Goal: Check status: Check status

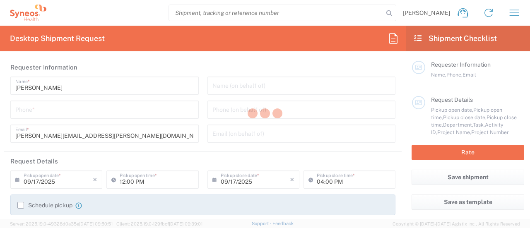
type input "Department"
type input "New Jersey"
type input "United States"
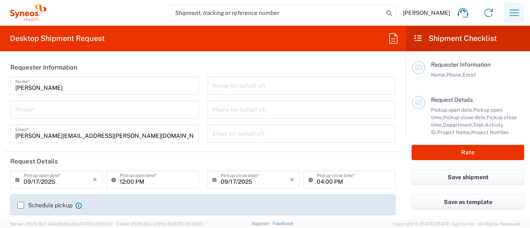
type input "Syneos Health Commercial Servi- NJ US"
click at [516, 13] on icon "button" at bounding box center [513, 12] width 13 height 13
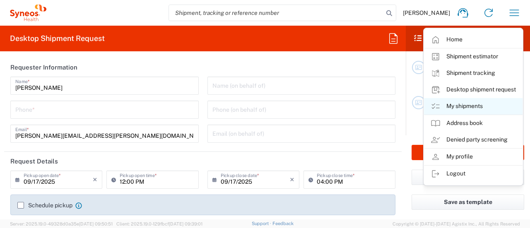
click at [460, 106] on link "My shipments" at bounding box center [473, 106] width 98 height 17
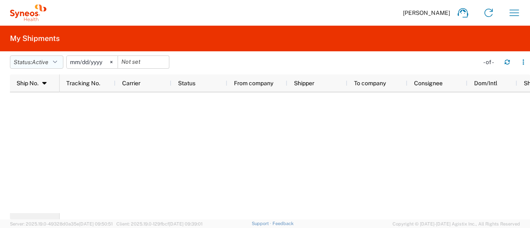
click at [45, 61] on span "Active" at bounding box center [40, 62] width 17 height 7
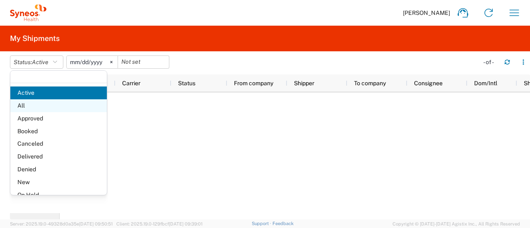
click at [46, 106] on span "All" at bounding box center [58, 105] width 96 height 13
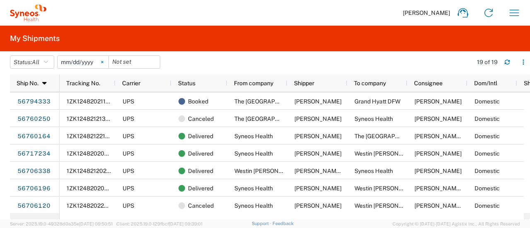
click at [103, 62] on icon at bounding box center [102, 62] width 2 height 2
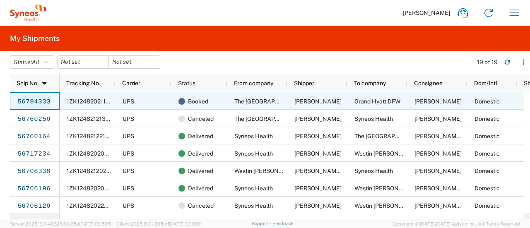
click at [38, 101] on link "56794333" at bounding box center [34, 101] width 34 height 13
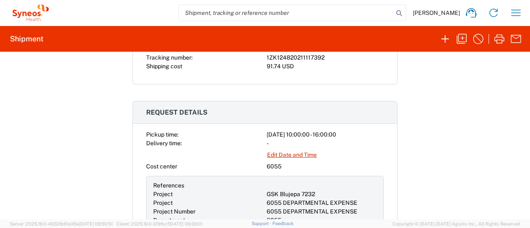
scroll to position [242, 0]
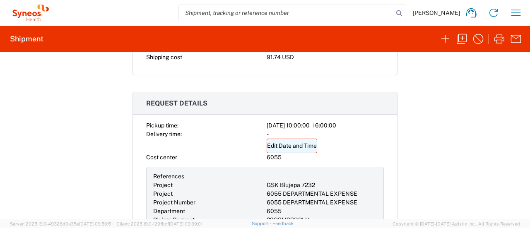
click at [286, 144] on link "Edit Date and Time" at bounding box center [291, 146] width 50 height 14
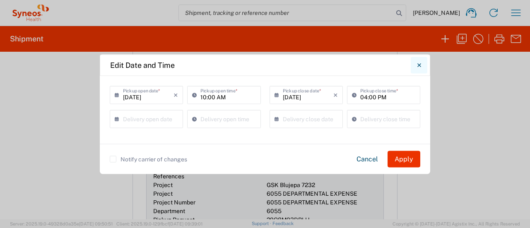
click at [420, 63] on icon "Close" at bounding box center [419, 64] width 4 height 7
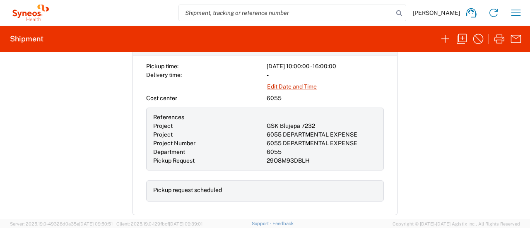
scroll to position [306, 0]
